Goal: Information Seeking & Learning: Learn about a topic

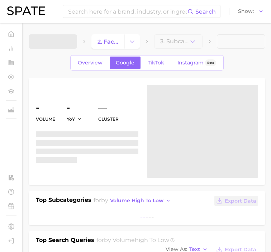
click at [138, 10] on input at bounding box center [127, 11] width 120 height 12
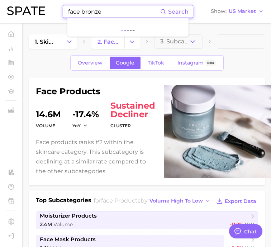
type input "face bronzer"
type textarea "x"
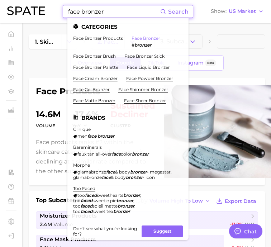
type input "face bronzer"
click at [144, 40] on link "face bronzer" at bounding box center [145, 37] width 29 height 5
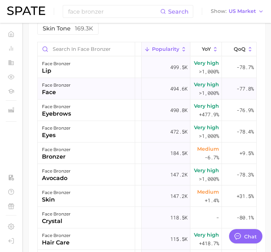
scroll to position [431, 0]
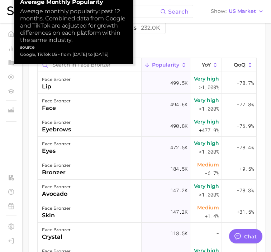
drag, startPoint x: 20, startPoint y: 54, endPoint x: 119, endPoint y: 54, distance: 98.4
click at [119, 54] on div "Google, TikTok US - from Jul 2024 to Jun 2025" at bounding box center [73, 54] width 107 height 7
copy small "Google, TikTok US - from Jul 2024 to Jun 2025"
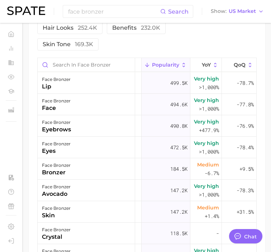
click at [200, 49] on div "Filters body parts 2.2m product format 857.3k ingredients 316.3k hair looks 252…" at bounding box center [124, 20] width 175 height 62
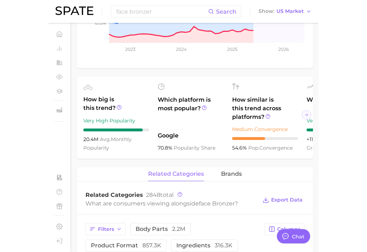
scroll to position [0, 0]
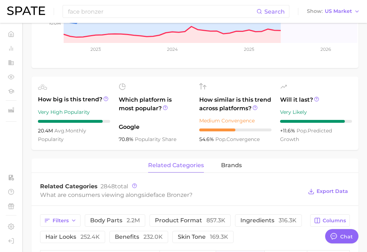
type textarea "x"
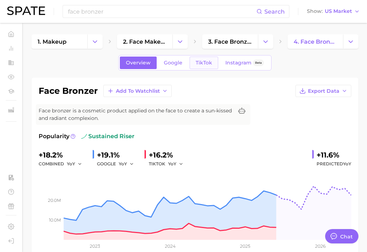
click at [196, 59] on link "TikTok" at bounding box center [204, 63] width 29 height 13
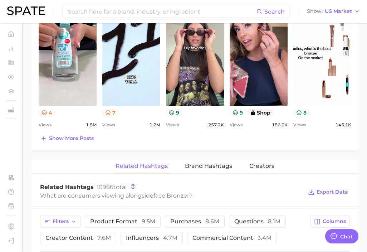
scroll to position [545, 0]
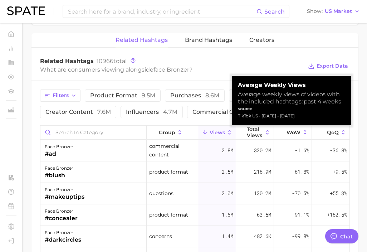
drag, startPoint x: 236, startPoint y: 116, endPoint x: 325, endPoint y: 114, distance: 89.5
click at [276, 114] on div "Average Weekly Views Average weekly views of videos with the included hashtags:…" at bounding box center [291, 100] width 119 height 49
copy div "TikTok US - Aug 10, 2025 - Jul 13, 2025"
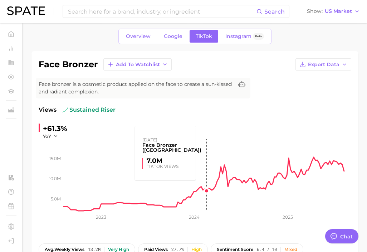
scroll to position [0, 0]
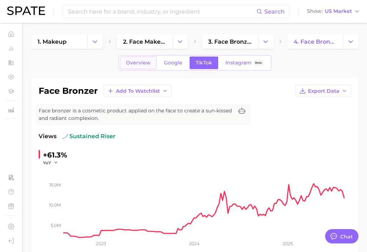
click at [149, 66] on span "Overview" at bounding box center [138, 63] width 25 height 6
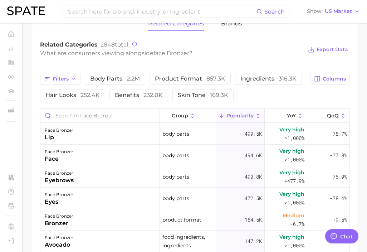
scroll to position [285, 0]
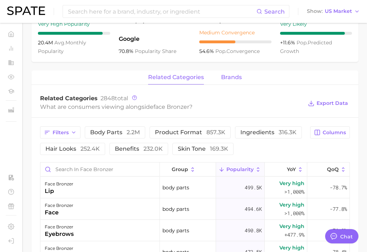
click at [229, 78] on span "brands" at bounding box center [231, 77] width 21 height 6
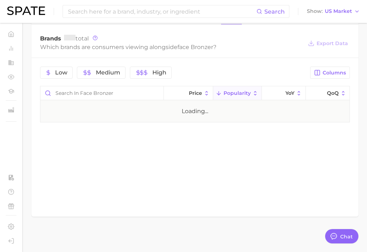
scroll to position [346, 0]
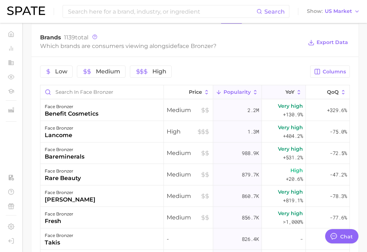
click at [276, 94] on span "YoY" at bounding box center [290, 92] width 9 height 6
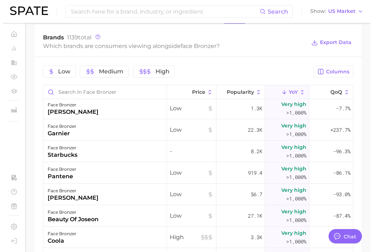
scroll to position [0, 0]
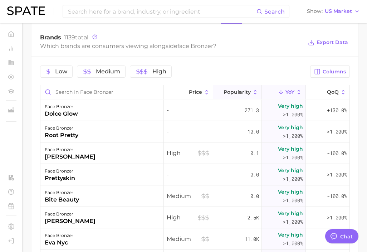
click at [238, 92] on span "Popularity" at bounding box center [237, 92] width 27 height 6
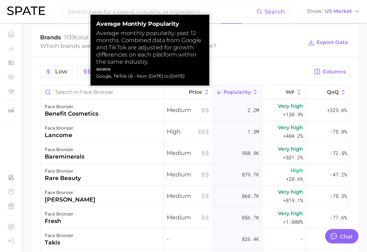
drag, startPoint x: 97, startPoint y: 78, endPoint x: 197, endPoint y: 74, distance: 99.9
click at [197, 74] on div "Google, TikTok US - from Jul 2024 to Jun 2025" at bounding box center [149, 76] width 107 height 7
copy div "Google, TikTok US - from Jul 2024 to Jun 2025"
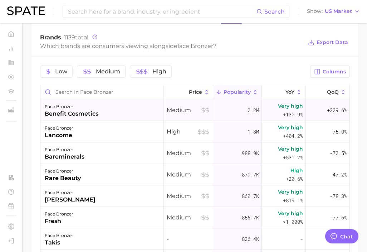
click at [114, 109] on div "face bronzer benefit cosmetics" at bounding box center [101, 110] width 123 height 21
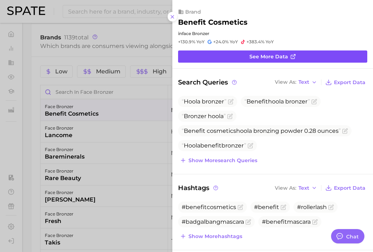
click at [256, 51] on link "See more data" at bounding box center [272, 56] width 189 height 12
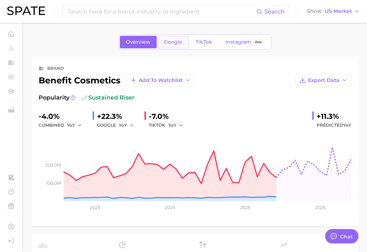
click at [175, 44] on span "Google" at bounding box center [173, 42] width 19 height 6
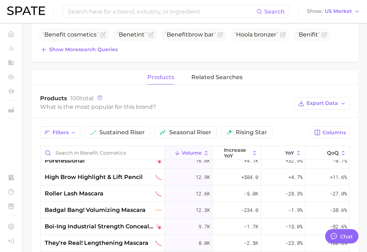
scroll to position [111, 0]
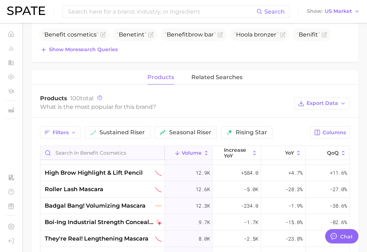
click at [126, 151] on input "Search in benefit cosmetics" at bounding box center [102, 153] width 124 height 14
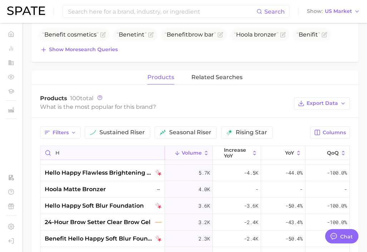
scroll to position [0, 0]
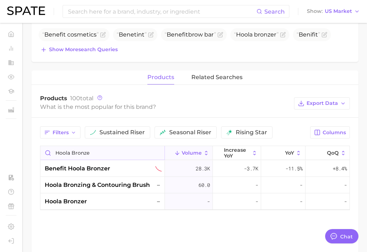
type input "hoola bronzer"
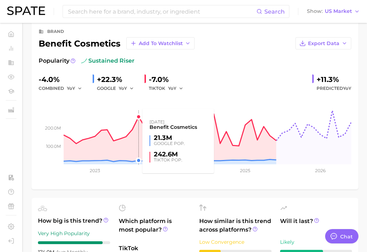
scroll to position [268, 0]
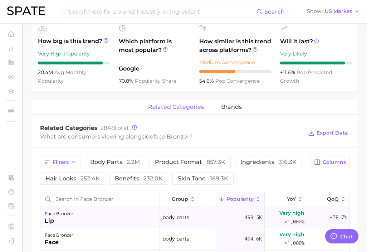
scroll to position [294, 0]
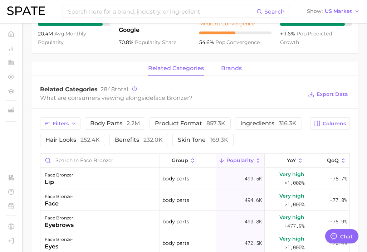
click at [236, 63] on button "brands" at bounding box center [231, 69] width 21 height 14
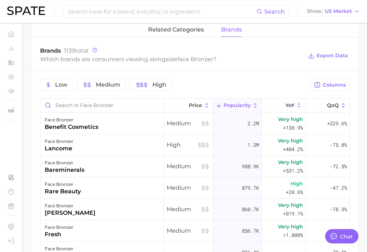
scroll to position [336, 0]
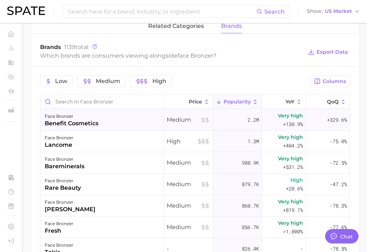
click at [158, 115] on div "face bronzer benefit cosmetics" at bounding box center [101, 119] width 123 height 21
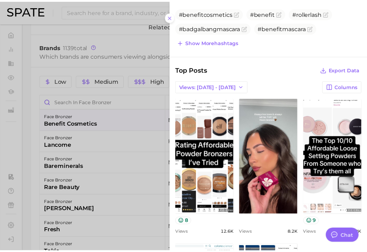
scroll to position [347, 0]
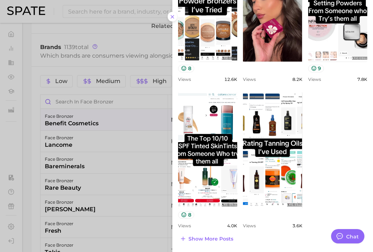
click at [135, 115] on div at bounding box center [186, 126] width 373 height 252
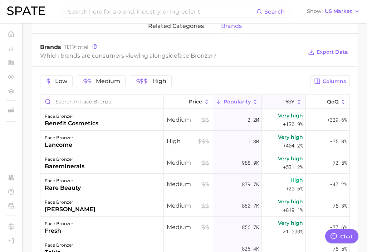
click at [272, 101] on button "YoY" at bounding box center [284, 102] width 44 height 14
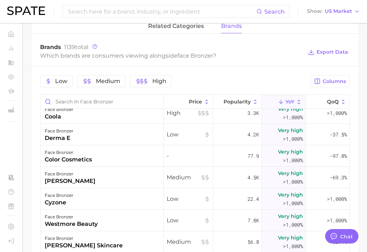
scroll to position [0, 0]
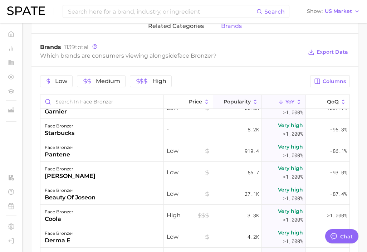
click at [233, 103] on span "Popularity" at bounding box center [237, 102] width 27 height 6
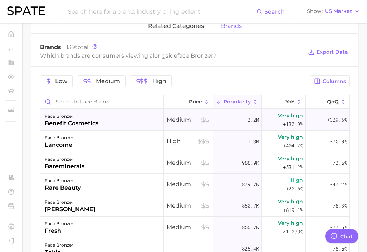
click at [126, 118] on div "face bronzer benefit cosmetics" at bounding box center [101, 119] width 123 height 21
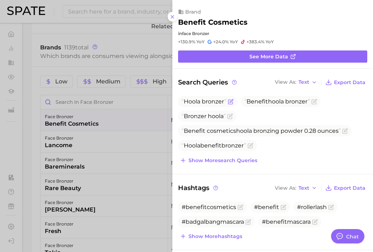
click at [210, 100] on span "Hoola bronzer" at bounding box center [203, 101] width 45 height 7
type textarea "x"
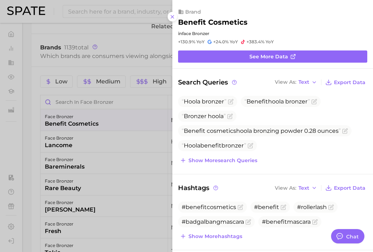
click at [111, 126] on div at bounding box center [186, 126] width 373 height 252
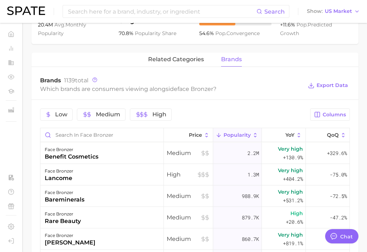
scroll to position [216, 0]
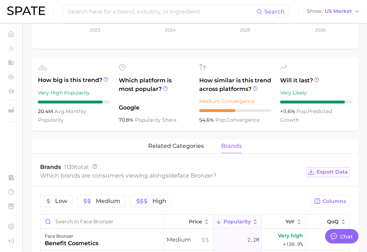
click at [276, 177] on button "Export Data" at bounding box center [328, 172] width 44 height 10
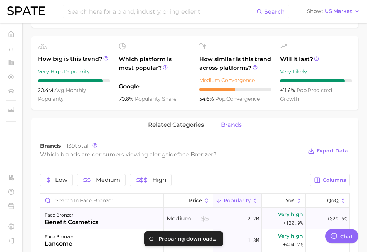
scroll to position [278, 0]
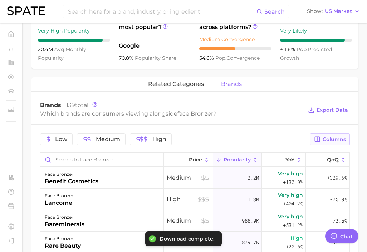
click at [276, 137] on span "Columns" at bounding box center [334, 139] width 23 height 6
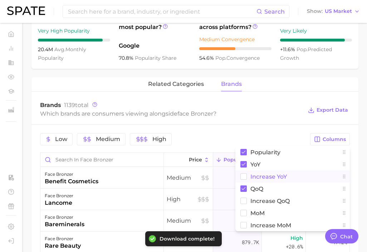
click at [276, 177] on span "Increase YoY" at bounding box center [269, 177] width 37 height 6
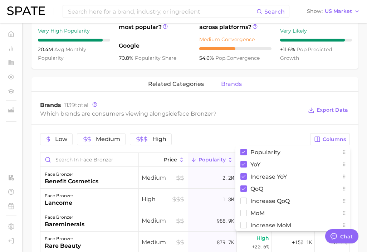
click at [254, 112] on div "Which brands are consumers viewing alongside face bronzer ?" at bounding box center [171, 114] width 263 height 10
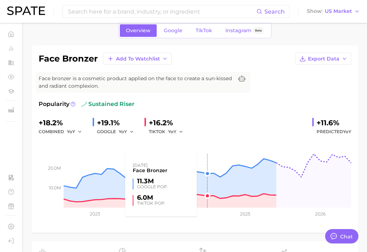
scroll to position [0, 0]
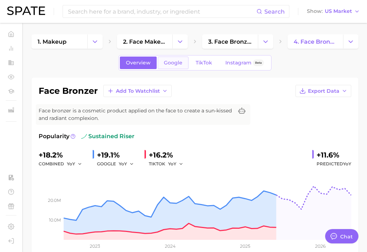
click at [177, 61] on span "Google" at bounding box center [173, 63] width 19 height 6
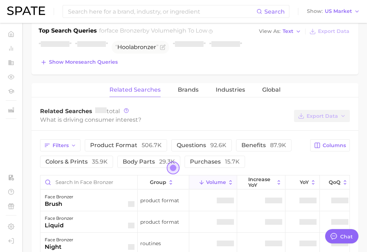
scroll to position [284, 0]
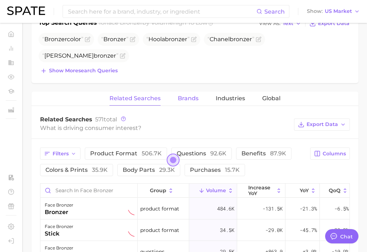
click at [181, 102] on button "Brands" at bounding box center [188, 99] width 21 height 14
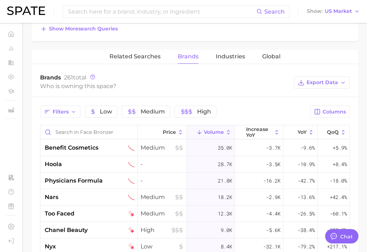
scroll to position [368, 0]
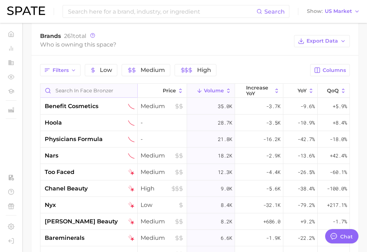
click at [116, 91] on input "Search in face bronzer" at bounding box center [88, 91] width 97 height 14
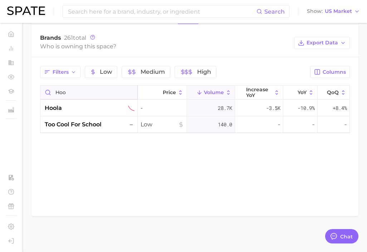
scroll to position [366, 0]
type input "hool"
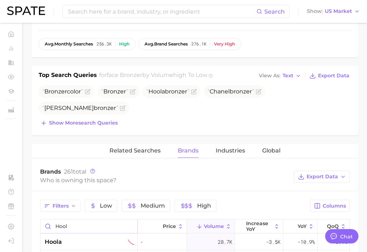
scroll to position [286, 0]
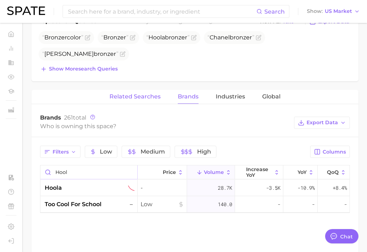
click at [144, 90] on button "Related Searches" at bounding box center [135, 97] width 51 height 14
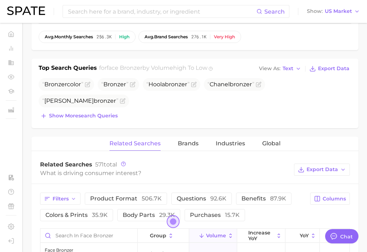
scroll to position [331, 0]
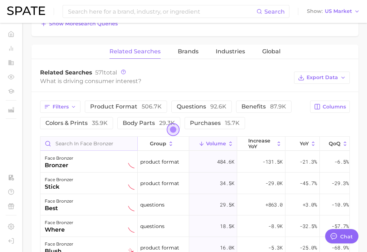
click at [127, 150] on input "Search in face bronzer" at bounding box center [88, 144] width 97 height 14
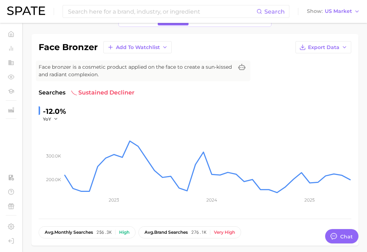
scroll to position [0, 0]
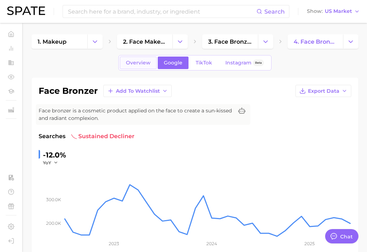
type input "hoola"
click at [144, 68] on link "Overview" at bounding box center [138, 63] width 37 height 13
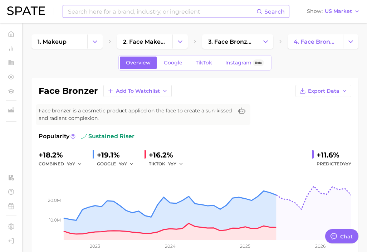
click at [155, 14] on input at bounding box center [161, 11] width 189 height 12
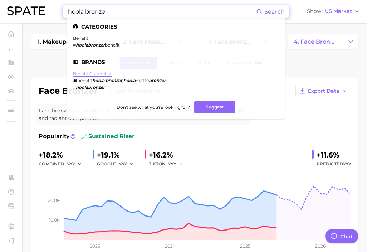
type input "hoola bronzer"
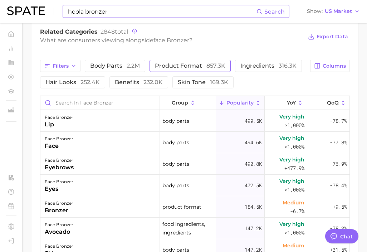
click at [203, 69] on span "product format 857.3k" at bounding box center [190, 66] width 71 height 6
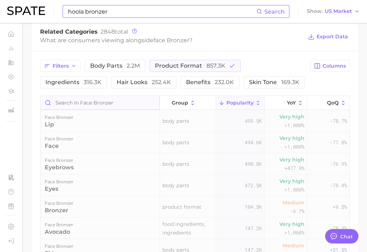
click at [103, 107] on input "Search in face bronzer" at bounding box center [99, 103] width 119 height 14
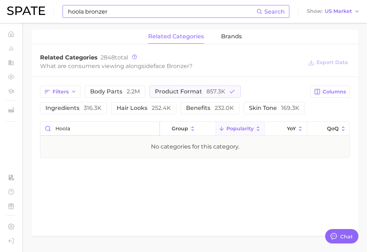
scroll to position [293, 0]
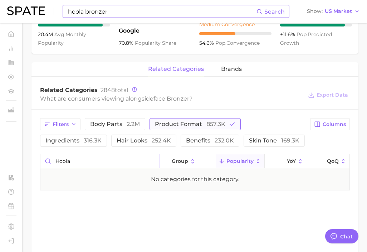
type input "hoola"
click at [197, 123] on span "product format 857.3k" at bounding box center [190, 124] width 71 height 6
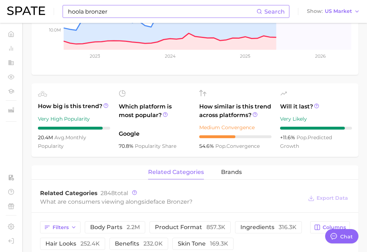
scroll to position [218, 0]
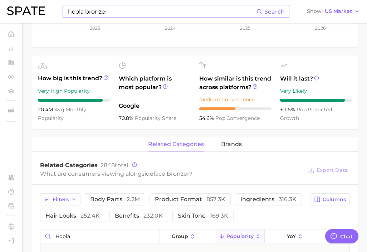
click at [243, 140] on div "related categories brands" at bounding box center [194, 144] width 327 height 14
click at [236, 143] on span "brands" at bounding box center [231, 144] width 21 height 6
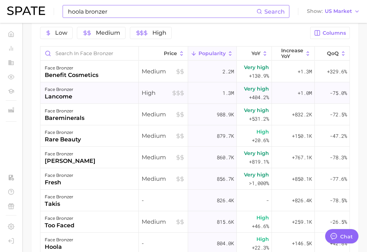
scroll to position [330, 0]
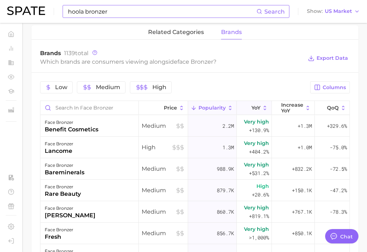
click at [244, 107] on icon at bounding box center [247, 108] width 6 height 6
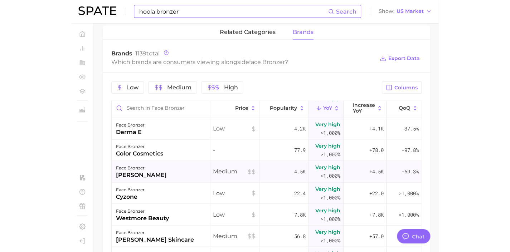
scroll to position [300, 0]
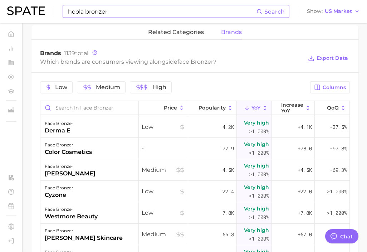
type textarea "x"
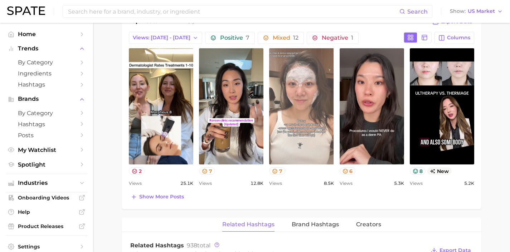
scroll to position [351, 0]
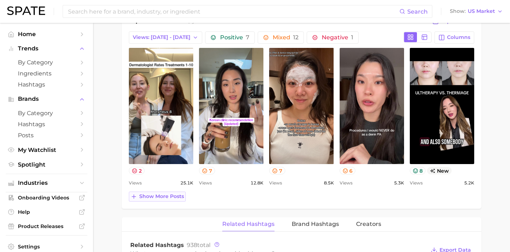
click at [173, 195] on span "Show more posts" at bounding box center [161, 197] width 45 height 6
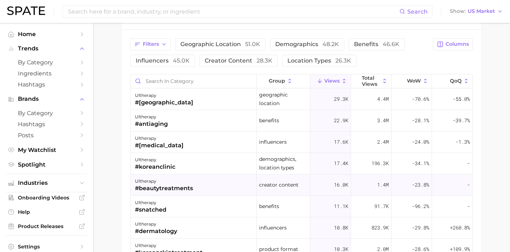
scroll to position [556, 0]
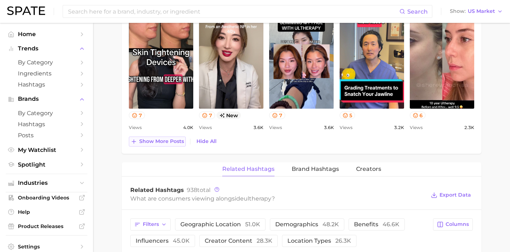
click at [162, 145] on button "Show more posts" at bounding box center [157, 142] width 57 height 10
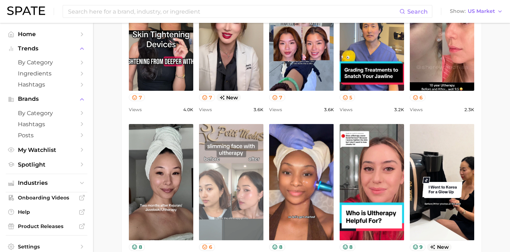
scroll to position [613, 0]
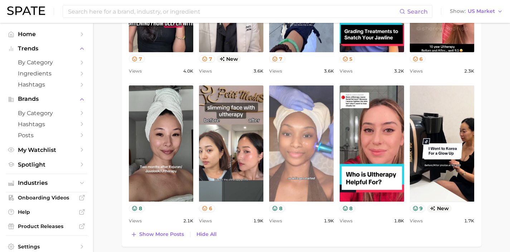
click at [302, 151] on link "view post on TikTok" at bounding box center [301, 144] width 64 height 116
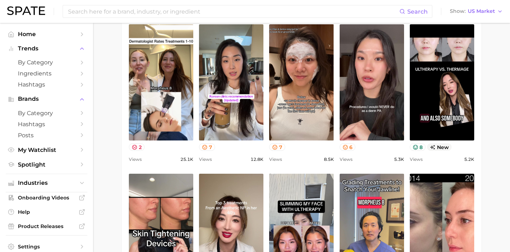
scroll to position [313, 0]
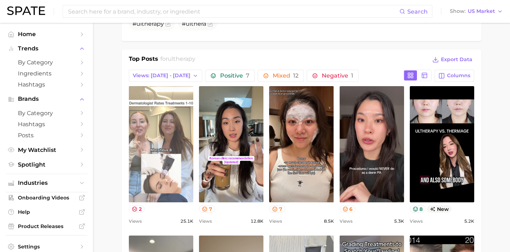
click at [181, 126] on link "view post on TikTok" at bounding box center [161, 144] width 64 height 116
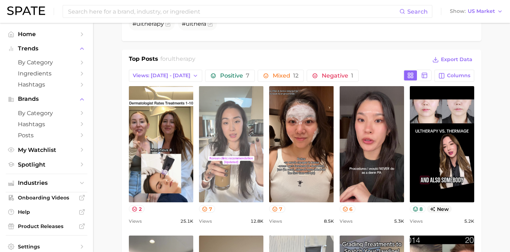
click at [246, 137] on link "view post on TikTok" at bounding box center [231, 144] width 64 height 116
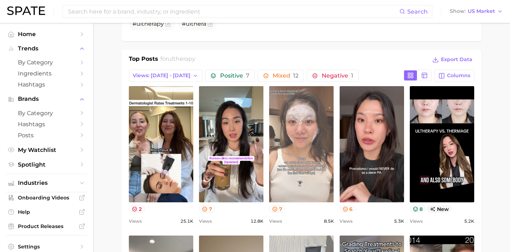
click at [324, 142] on link "view post on TikTok" at bounding box center [301, 144] width 64 height 116
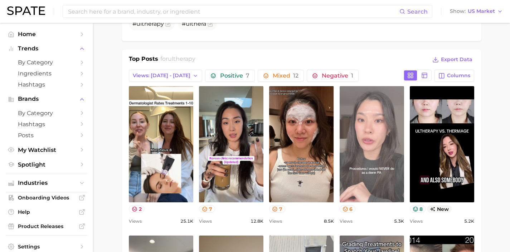
click at [380, 116] on link "view post on TikTok" at bounding box center [372, 144] width 64 height 116
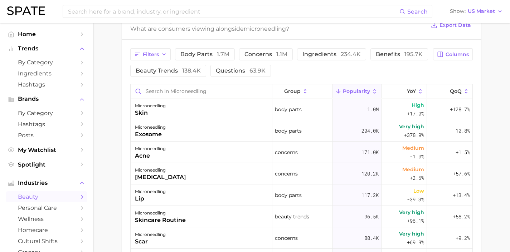
scroll to position [14, 0]
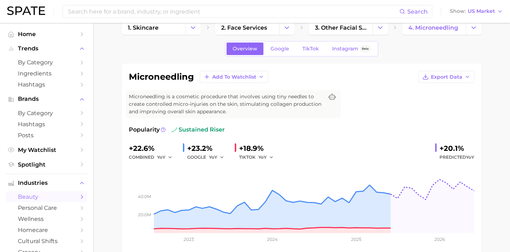
click at [320, 42] on div "Overview Google TikTok Instagram Beta" at bounding box center [301, 48] width 153 height 15
click at [315, 46] on span "TikTok" at bounding box center [310, 49] width 16 height 6
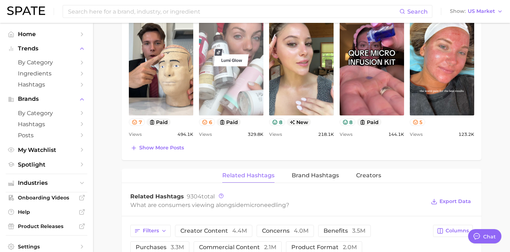
scroll to position [432, 0]
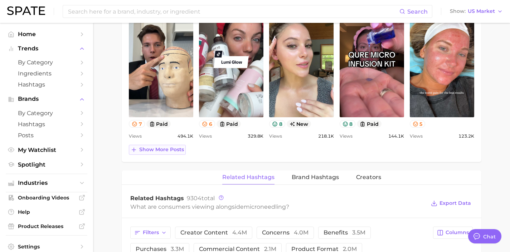
click at [183, 150] on span "Show more posts" at bounding box center [161, 150] width 45 height 6
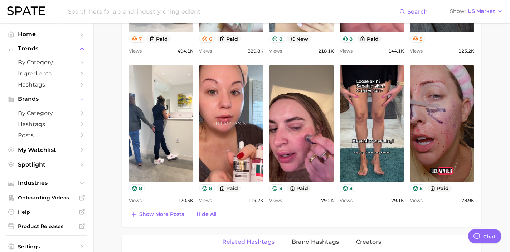
scroll to position [528, 0]
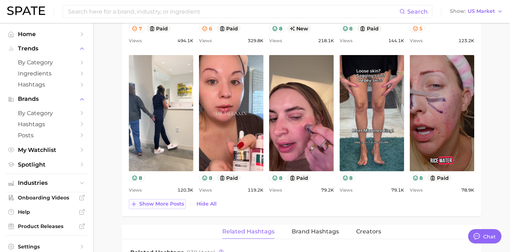
click at [164, 207] on button "Show more posts" at bounding box center [157, 204] width 57 height 10
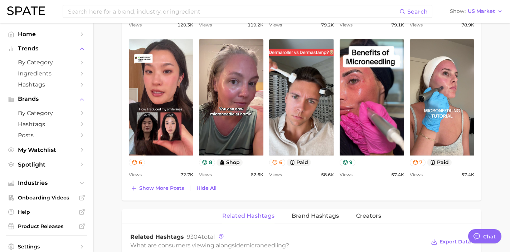
scroll to position [726, 0]
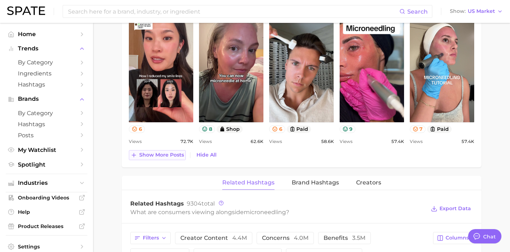
click at [165, 156] on span "Show more posts" at bounding box center [161, 155] width 45 height 6
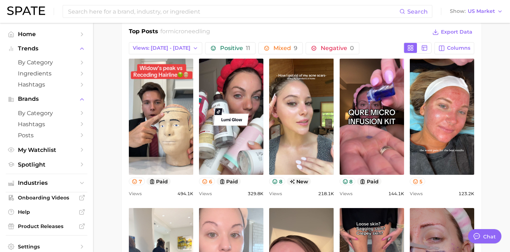
scroll to position [323, 0]
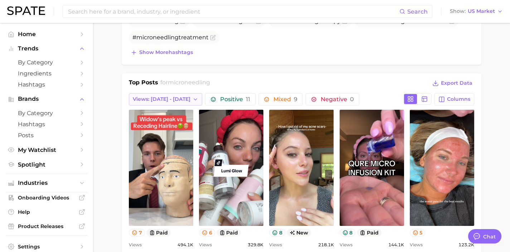
click at [178, 96] on button "Views: [DATE] - [DATE]" at bounding box center [165, 99] width 73 height 12
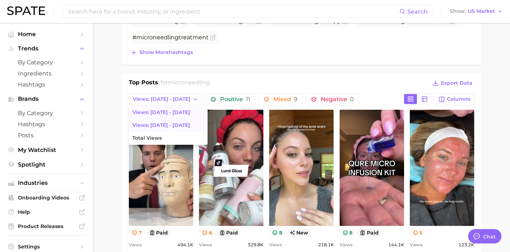
click at [174, 125] on span "Views: Jul 27 - Aug 3" at bounding box center [161, 125] width 58 height 6
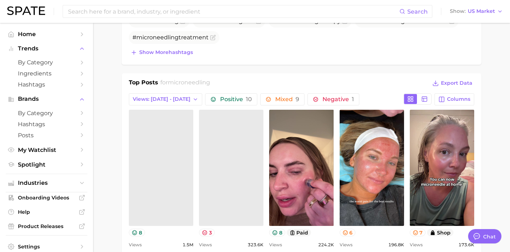
scroll to position [0, 0]
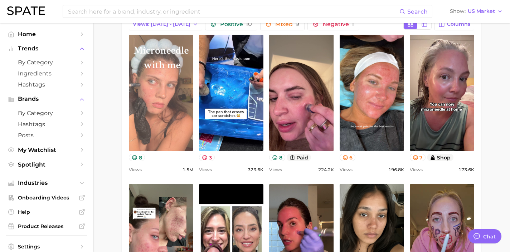
click at [182, 134] on link "view post on TikTok" at bounding box center [161, 93] width 64 height 116
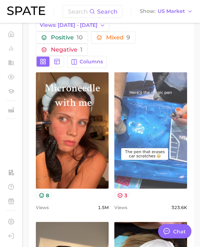
click at [132, 119] on link "view post on TikTok" at bounding box center [150, 130] width 73 height 116
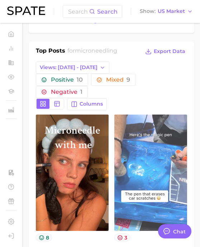
scroll to position [388, 0]
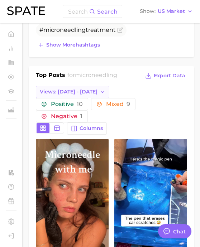
click at [80, 94] on span "Views: [DATE] - [DATE]" at bounding box center [69, 92] width 58 height 6
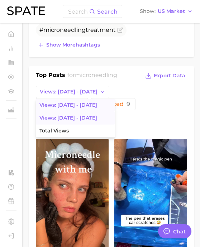
click at [78, 108] on button "Views: [DATE] - [DATE]" at bounding box center [75, 105] width 79 height 13
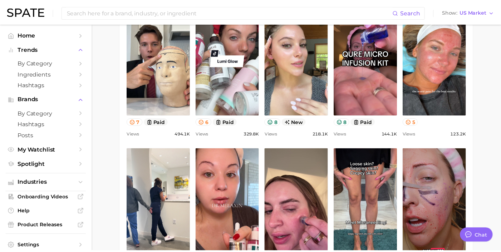
scroll to position [434, 0]
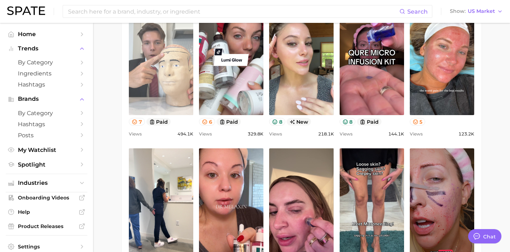
click at [160, 55] on link "view post on TikTok" at bounding box center [161, 57] width 64 height 116
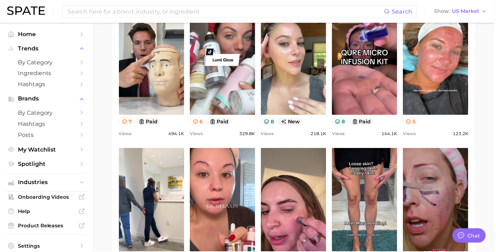
type textarea "x"
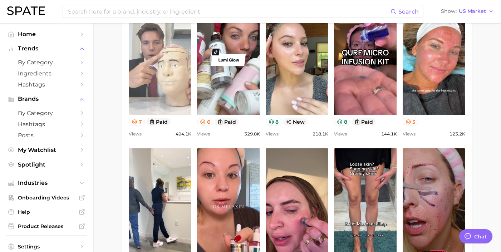
click at [168, 70] on link "view post on TikTok" at bounding box center [160, 57] width 63 height 116
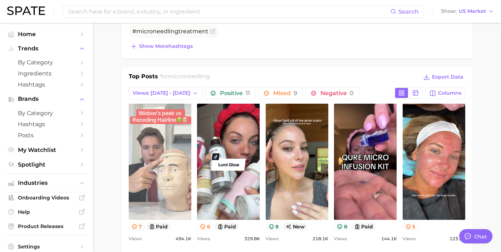
scroll to position [319, 0]
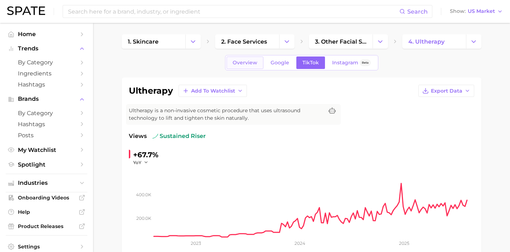
click at [241, 68] on link "Overview" at bounding box center [245, 63] width 37 height 13
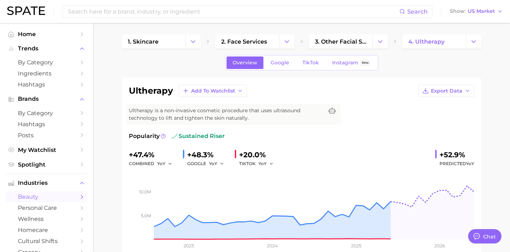
type textarea "x"
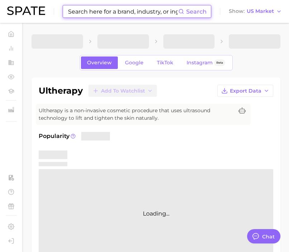
type textarea "x"
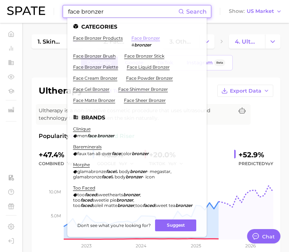
type input "face bronzer"
click at [148, 40] on link "face bronzer" at bounding box center [145, 37] width 29 height 5
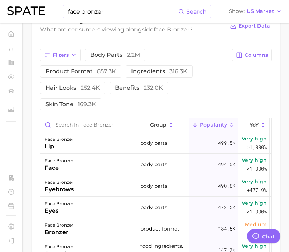
scroll to position [307, 0]
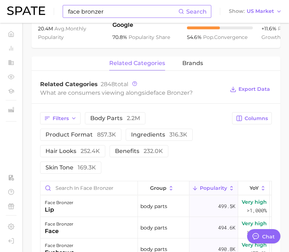
click at [180, 67] on div "related categories brands" at bounding box center [155, 64] width 249 height 14
click at [185, 67] on span "brands" at bounding box center [192, 63] width 21 height 6
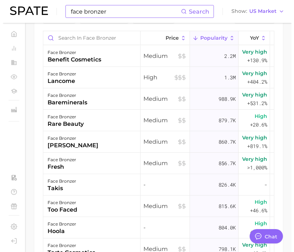
scroll to position [409, 0]
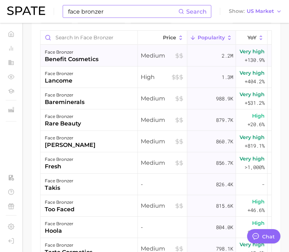
click at [103, 67] on div "face bronzer benefit cosmetics" at bounding box center [88, 55] width 97 height 21
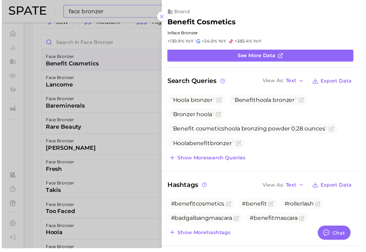
scroll to position [395, 0]
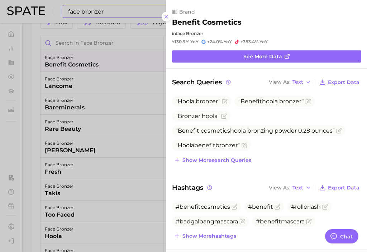
type textarea "x"
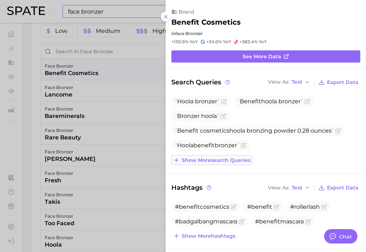
drag, startPoint x: 248, startPoint y: 157, endPoint x: 242, endPoint y: 159, distance: 6.9
click at [247, 157] on span "Show more search queries" at bounding box center [216, 160] width 69 height 6
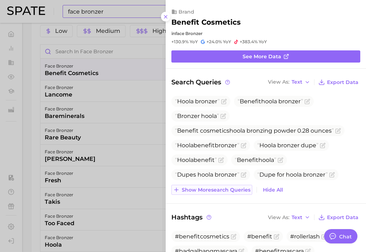
click at [236, 191] on span "Show more search queries" at bounding box center [216, 190] width 69 height 6
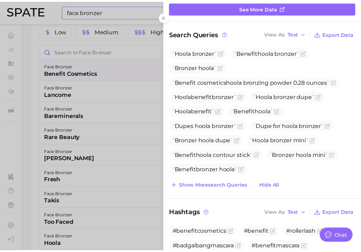
scroll to position [49, 0]
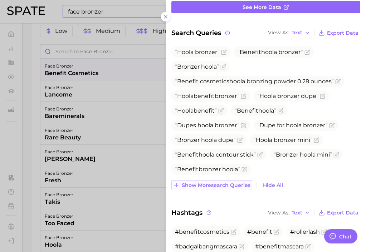
click at [230, 186] on span "Show more search queries" at bounding box center [216, 186] width 69 height 6
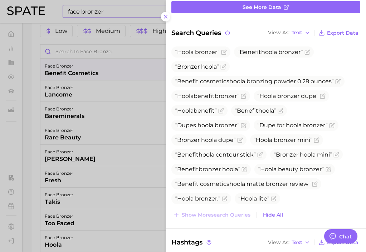
click at [117, 188] on div at bounding box center [183, 126] width 366 height 252
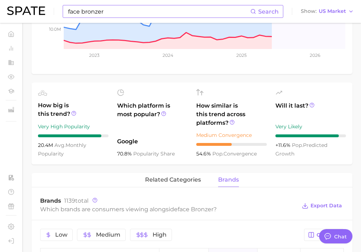
scroll to position [0, 0]
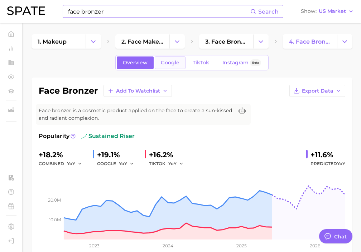
click at [172, 66] on link "Google" at bounding box center [170, 63] width 31 height 13
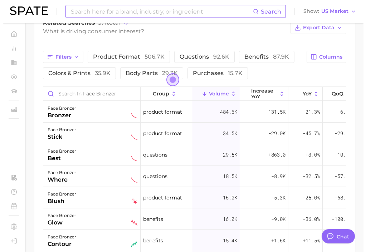
scroll to position [341, 0]
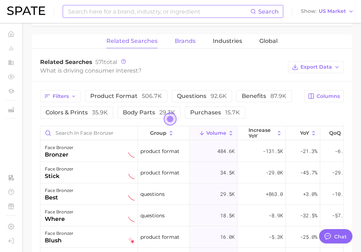
click at [190, 43] on span "Brands" at bounding box center [185, 41] width 21 height 6
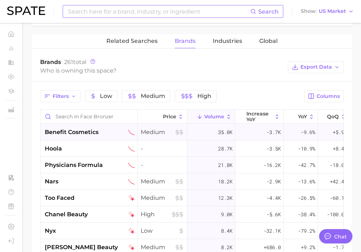
click at [101, 133] on div "benefit cosmetics" at bounding box center [90, 132] width 90 height 9
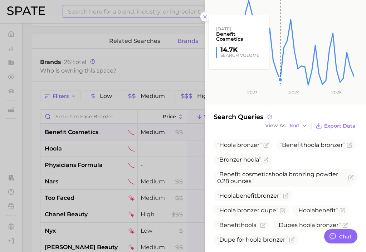
scroll to position [121, 0]
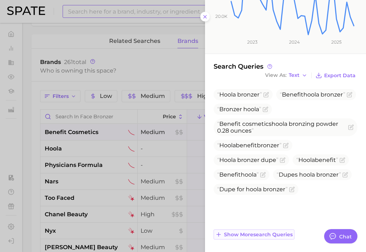
click at [267, 236] on span "Show more search queries" at bounding box center [258, 235] width 69 height 6
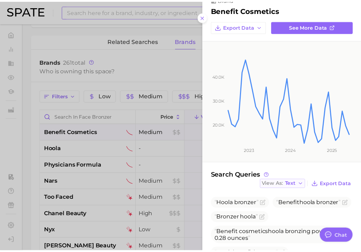
scroll to position [0, 0]
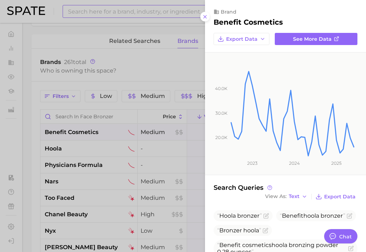
click at [83, 54] on div at bounding box center [183, 126] width 366 height 252
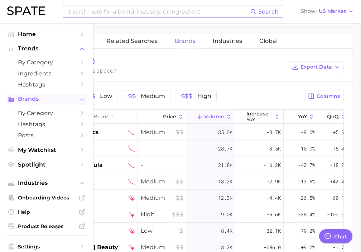
click at [30, 99] on span "Brands" at bounding box center [46, 99] width 57 height 6
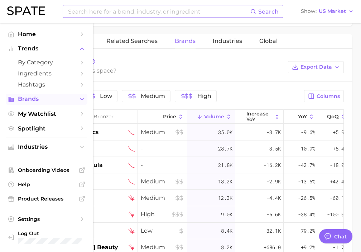
click at [30, 99] on span "Brands" at bounding box center [46, 99] width 57 height 6
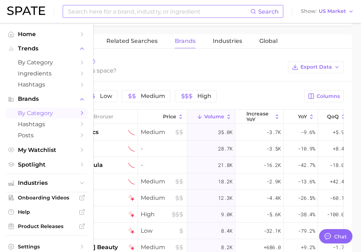
click at [30, 112] on span "by Category" at bounding box center [46, 113] width 57 height 7
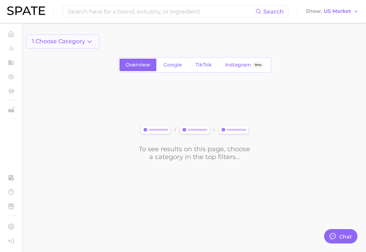
click at [84, 46] on button "1. Choose Category" at bounding box center [63, 41] width 74 height 14
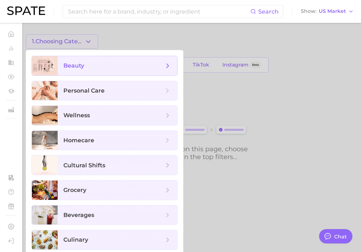
click at [84, 58] on span "beauty" at bounding box center [118, 65] width 120 height 19
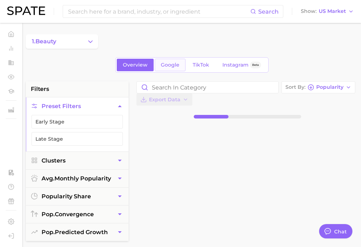
click at [163, 64] on span "Google" at bounding box center [170, 65] width 19 height 6
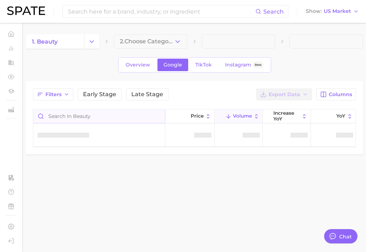
click at [120, 116] on input "Search in beauty" at bounding box center [99, 117] width 132 height 14
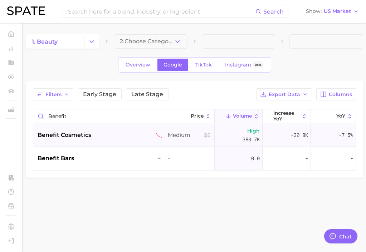
type input "Benefit"
click at [122, 135] on div "benefit cosmetics" at bounding box center [100, 135] width 125 height 9
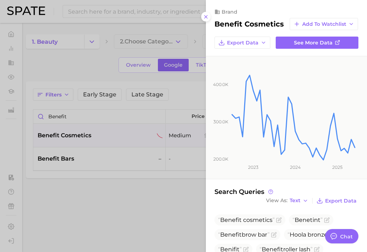
type textarea "x"
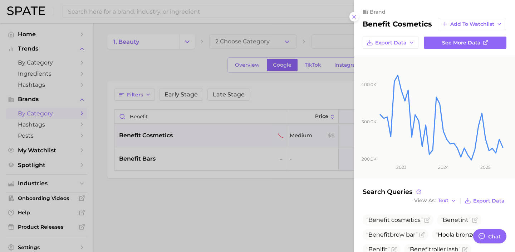
click at [241, 15] on div at bounding box center [257, 126] width 515 height 252
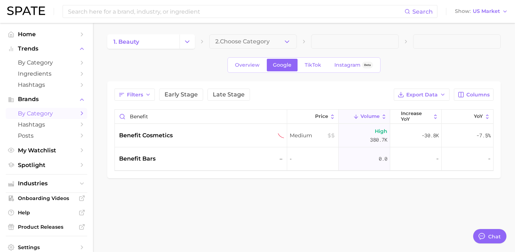
click at [241, 15] on input at bounding box center [236, 11] width 338 height 12
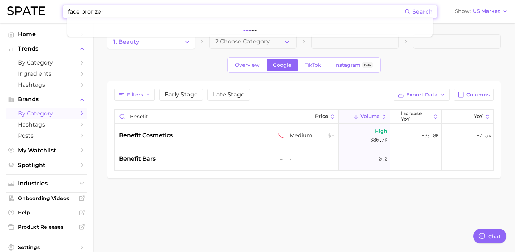
type input "face bronzer"
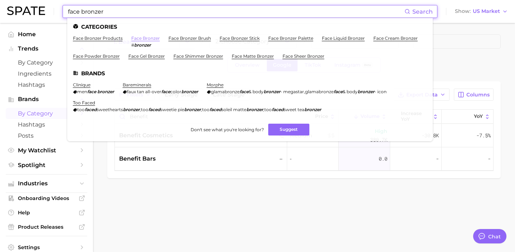
click at [139, 38] on link "face bronzer" at bounding box center [145, 37] width 29 height 5
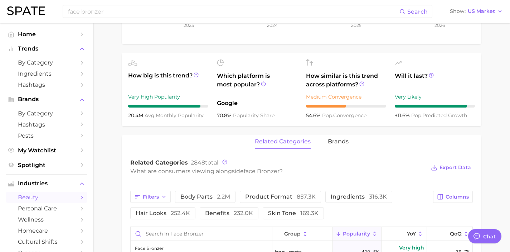
scroll to position [221, 0]
click at [294, 140] on div "related categories brands" at bounding box center [302, 141] width 360 height 14
click at [294, 142] on span "brands" at bounding box center [338, 141] width 21 height 6
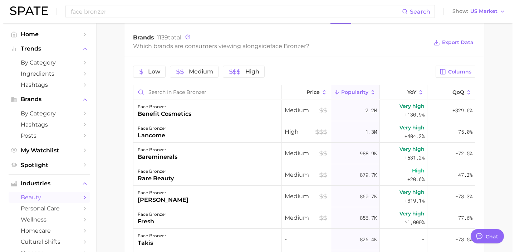
scroll to position [349, 0]
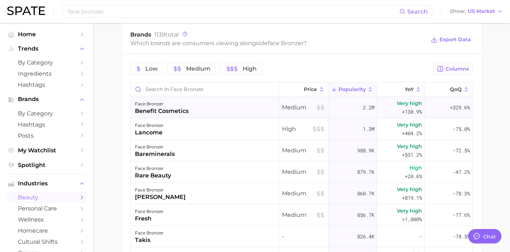
click at [216, 117] on div "face bronzer benefit cosmetics" at bounding box center [205, 107] width 149 height 21
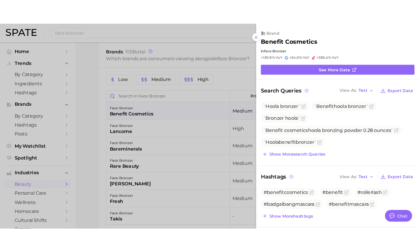
scroll to position [0, 0]
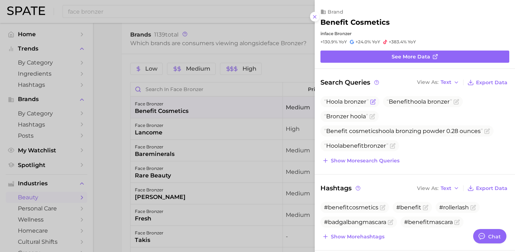
click at [294, 103] on span "Hoola bronzer" at bounding box center [346, 101] width 45 height 7
click at [294, 102] on span "Hoola bronzer" at bounding box center [346, 101] width 45 height 7
drag, startPoint x: 353, startPoint y: 102, endPoint x: 363, endPoint y: 95, distance: 12.2
click at [294, 102] on span "Hoola bronzer" at bounding box center [346, 101] width 45 height 7
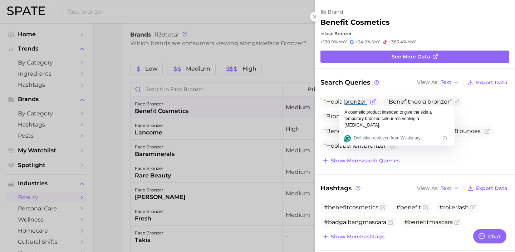
click at [294, 102] on span "Hoola bronzer" at bounding box center [346, 101] width 45 height 7
click at [294, 80] on span "View As" at bounding box center [427, 82] width 21 height 4
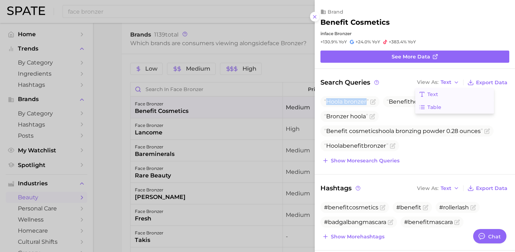
click at [294, 111] on button "Table" at bounding box center [455, 107] width 79 height 13
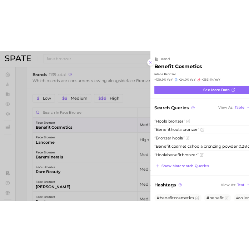
scroll to position [363, 0]
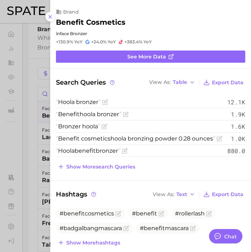
type textarea "x"
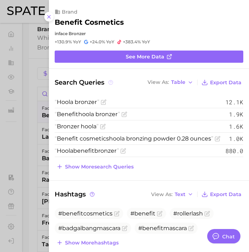
click at [111, 81] on icon at bounding box center [110, 81] width 1 height 1
click at [111, 82] on icon at bounding box center [110, 81] width 1 height 1
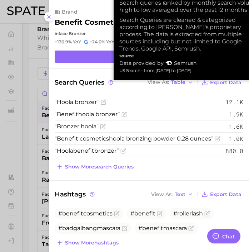
drag, startPoint x: 121, startPoint y: 71, endPoint x: 215, endPoint y: 69, distance: 94.5
click at [215, 69] on div "US Search - from Jul 2024 to Jun 2025" at bounding box center [191, 70] width 143 height 7
copy div "US Search - from Jul 2024 to Jun 2025"
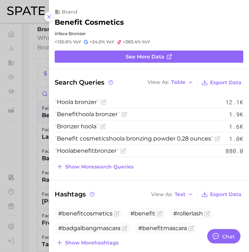
click at [48, 18] on line at bounding box center [49, 16] width 3 height 3
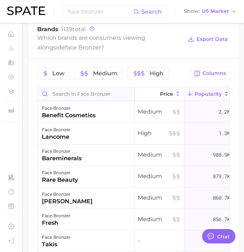
click at [88, 101] on input "Search in face bronzer" at bounding box center [86, 94] width 97 height 14
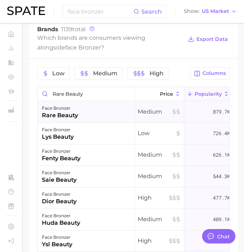
click at [88, 119] on div "face bronzer rare beauty" at bounding box center [86, 111] width 97 height 21
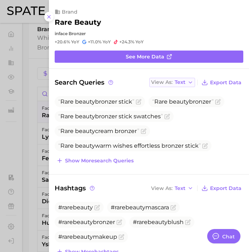
drag, startPoint x: 172, startPoint y: 81, endPoint x: 173, endPoint y: 87, distance: 5.8
click at [175, 81] on span "Text" at bounding box center [180, 82] width 11 height 4
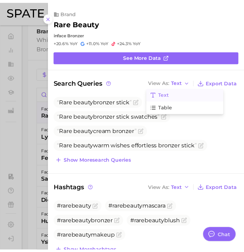
scroll to position [0, 0]
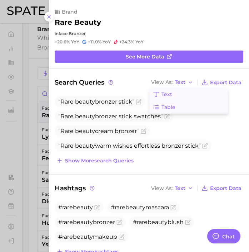
click at [173, 101] on button "Table" at bounding box center [189, 107] width 79 height 13
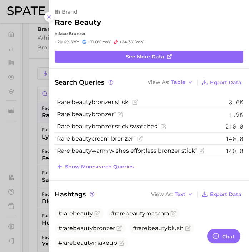
click at [136, 80] on div "Search Queries View As Table Export Data" at bounding box center [149, 82] width 189 height 10
click at [35, 145] on div at bounding box center [124, 126] width 249 height 252
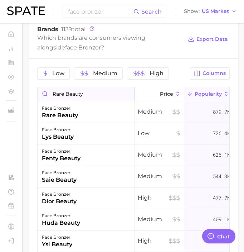
click at [71, 101] on input "Rare Beauty" at bounding box center [86, 94] width 97 height 14
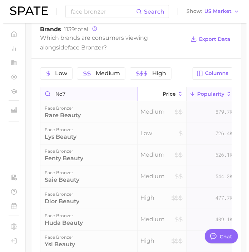
scroll to position [359, 0]
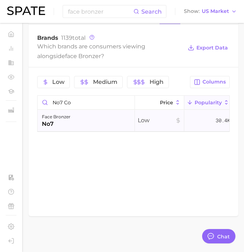
click at [102, 127] on div "face bronzer no7" at bounding box center [86, 120] width 97 height 21
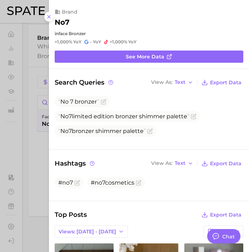
scroll to position [0, 0]
click at [168, 80] on span "View As" at bounding box center [161, 82] width 21 height 4
click at [166, 104] on span "Table" at bounding box center [169, 107] width 14 height 6
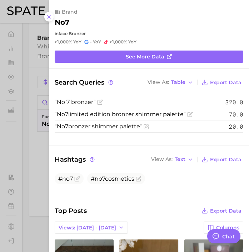
click at [51, 135] on div "Search Queries View As Table Export Data No 7 bronzer 320.0 No7 limited edition…" at bounding box center [149, 106] width 200 height 59
click at [39, 102] on div at bounding box center [124, 126] width 249 height 252
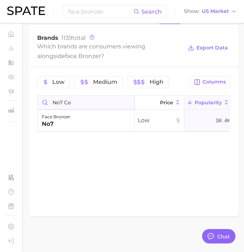
click at [52, 99] on input "No7 co" at bounding box center [86, 103] width 97 height 14
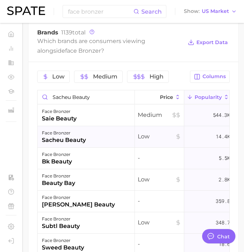
click at [96, 140] on div "face bronzer sacheu beauty" at bounding box center [86, 136] width 97 height 21
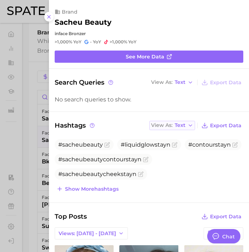
click at [179, 127] on span "Text" at bounding box center [180, 125] width 11 height 4
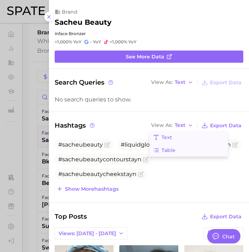
click at [180, 147] on button "Table" at bounding box center [189, 150] width 79 height 13
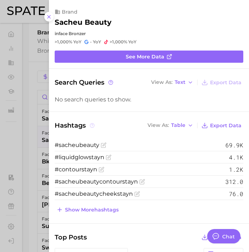
click at [91, 125] on icon at bounding box center [92, 125] width 5 height 5
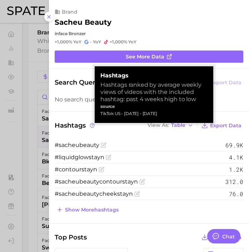
drag, startPoint x: 100, startPoint y: 112, endPoint x: 181, endPoint y: 112, distance: 80.9
click at [181, 112] on div "hashtags Hashtags ranked by average weekly views of videos with the included ha…" at bounding box center [154, 94] width 119 height 57
copy div "TikTok US - Aug 10, 2025 - Jul 13, 2025"
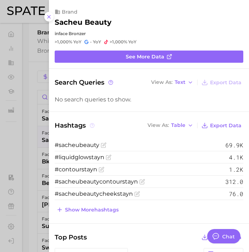
click at [92, 125] on icon at bounding box center [92, 125] width 5 height 5
click at [93, 123] on icon at bounding box center [92, 125] width 5 height 5
click at [29, 135] on div at bounding box center [124, 126] width 249 height 252
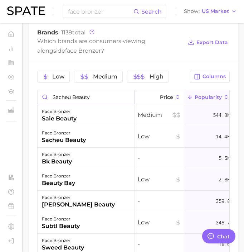
click at [61, 101] on input "Sacheu Beauty" at bounding box center [86, 97] width 97 height 14
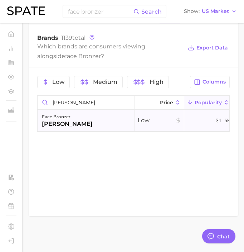
click at [73, 118] on div "face bronzer" at bounding box center [67, 116] width 51 height 9
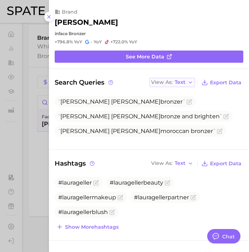
click at [180, 81] on span "Text" at bounding box center [180, 82] width 11 height 4
click at [179, 106] on button "Table" at bounding box center [189, 107] width 79 height 13
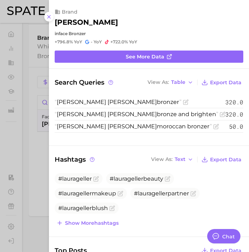
click at [58, 156] on span "Hashtags" at bounding box center [75, 159] width 41 height 10
click at [50, 157] on div "Hashtags View As Text Export Data #laurageller #lauragellerbeauty #lauragellerm…" at bounding box center [149, 190] width 200 height 73
click at [43, 149] on div at bounding box center [124, 126] width 249 height 252
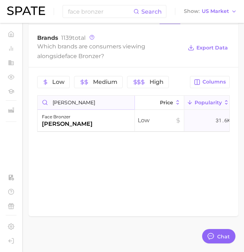
click at [81, 103] on input "Laura Geller" at bounding box center [86, 103] width 97 height 14
type input "benefit"
click at [101, 120] on div "face bronzer benefit cosmetics" at bounding box center [86, 120] width 97 height 21
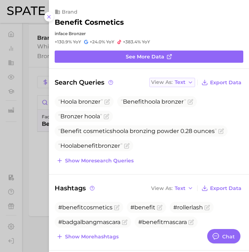
click at [176, 81] on span "Text" at bounding box center [180, 82] width 11 height 4
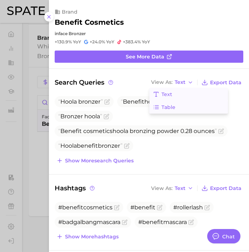
click at [166, 108] on span "Table" at bounding box center [169, 107] width 14 height 6
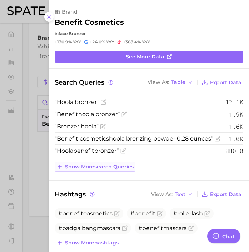
click at [99, 164] on span "Show more search queries" at bounding box center [99, 167] width 69 height 6
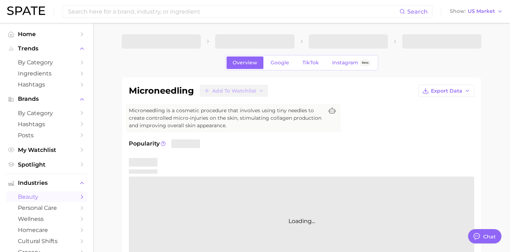
type textarea "x"
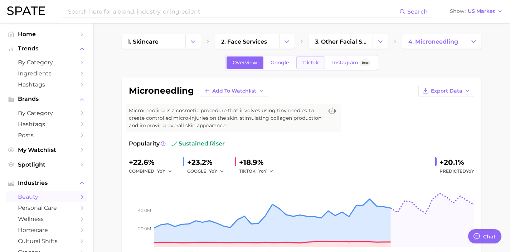
click at [312, 57] on link "TikTok" at bounding box center [310, 63] width 29 height 13
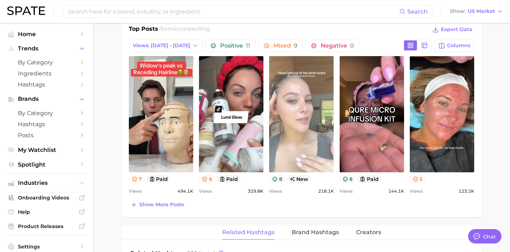
scroll to position [377, 0]
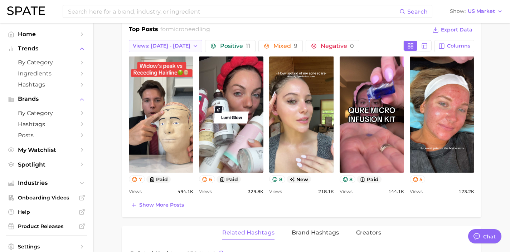
click at [183, 47] on button "Views: [DATE] - [DATE]" at bounding box center [165, 46] width 73 height 12
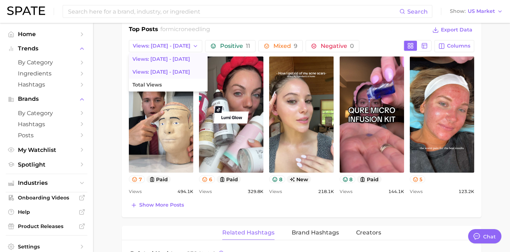
click at [186, 70] on button "Views: [DATE] - [DATE]" at bounding box center [168, 72] width 79 height 13
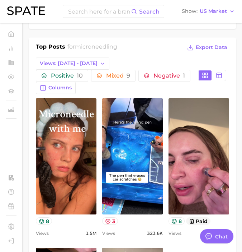
scroll to position [393, 0]
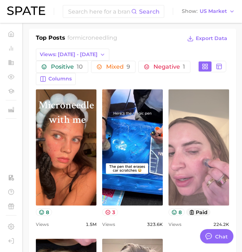
click at [180, 135] on link "view post on TikTok" at bounding box center [198, 147] width 60 height 116
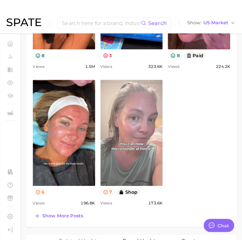
scroll to position [563, 0]
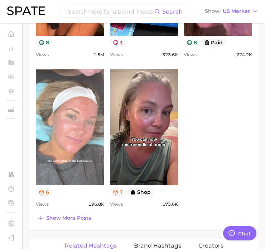
click at [67, 142] on link "view post on TikTok" at bounding box center [70, 127] width 68 height 116
type textarea "x"
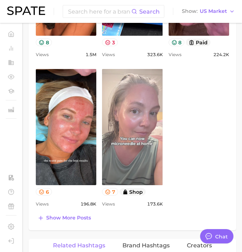
click at [118, 117] on link "view post on TikTok" at bounding box center [132, 127] width 60 height 116
